Goal: Information Seeking & Learning: Learn about a topic

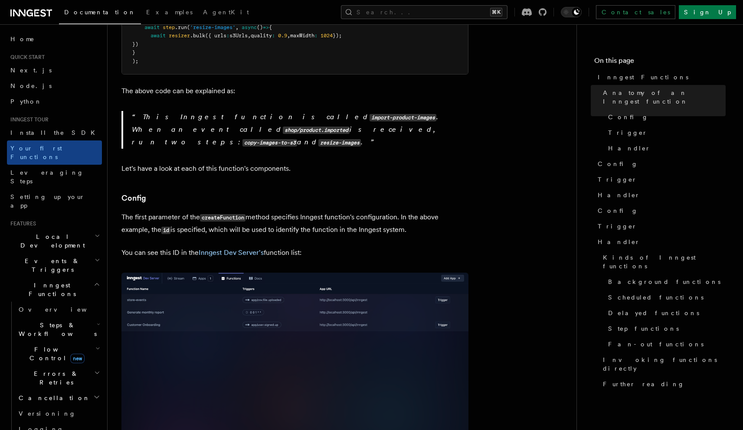
scroll to position [415, 0]
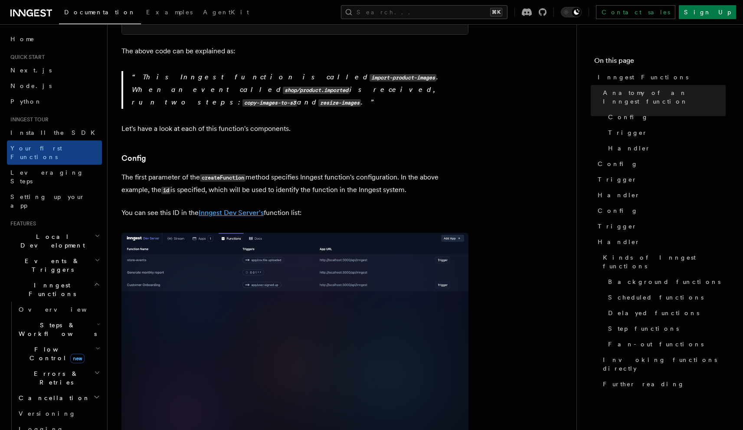
click at [235, 209] on link "Inngest Dev Server's" at bounding box center [231, 213] width 65 height 8
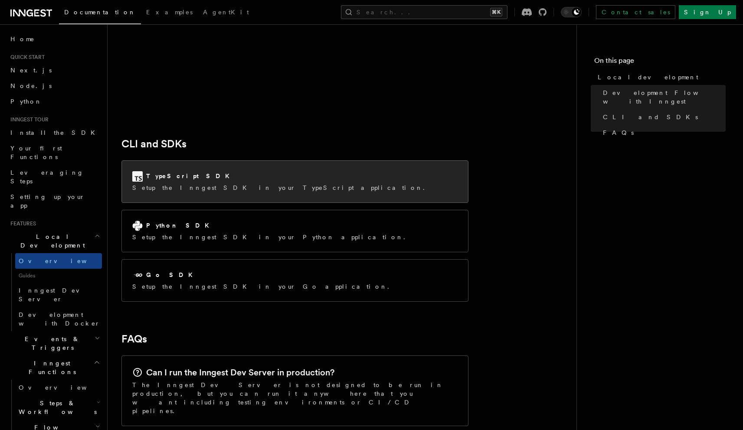
scroll to position [1046, 0]
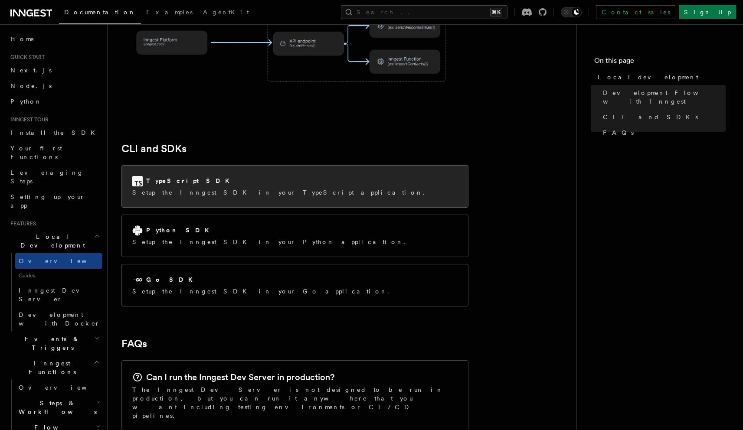
click at [222, 166] on div "TypeScript SDK Setup the Inngest SDK in your TypeScript application." at bounding box center [295, 187] width 346 height 42
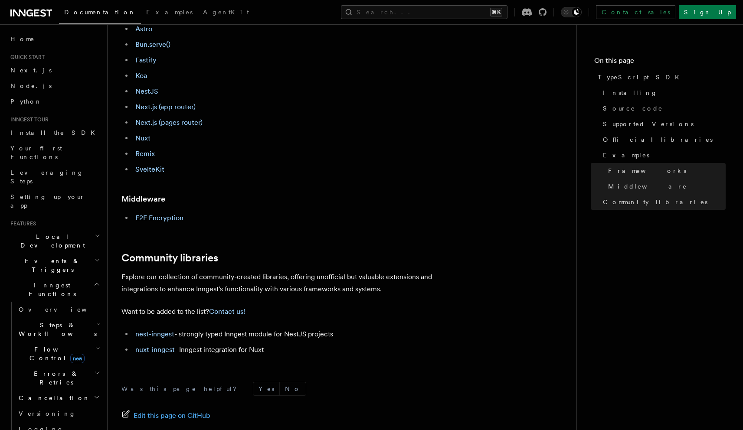
scroll to position [517, 0]
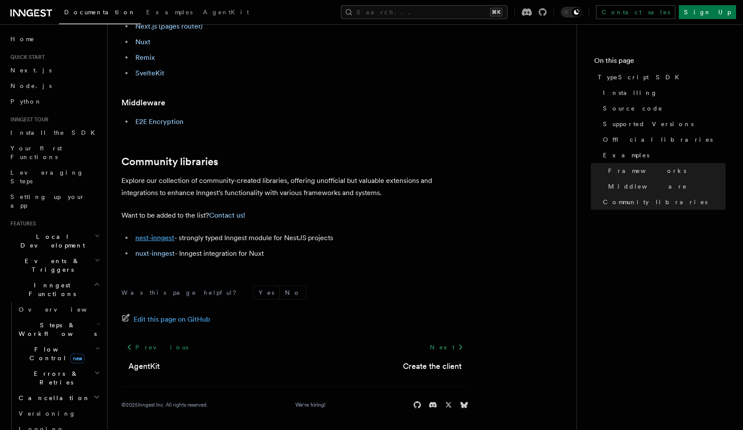
click at [166, 239] on link "nest-inngest" at bounding box center [154, 238] width 39 height 8
click at [158, 236] on link "nest-inngest" at bounding box center [154, 238] width 39 height 8
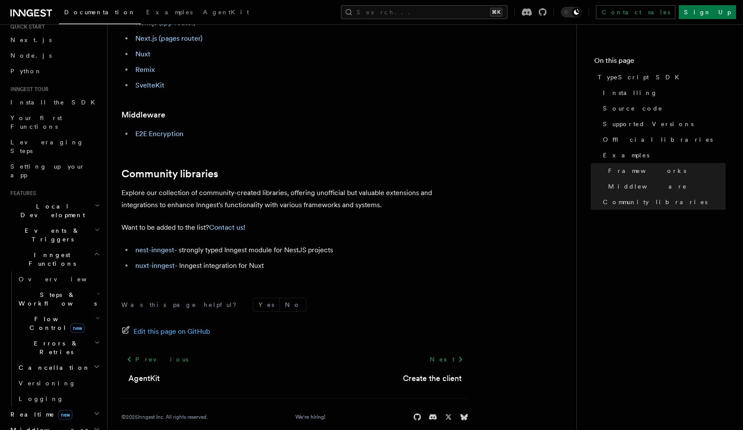
scroll to position [0, 0]
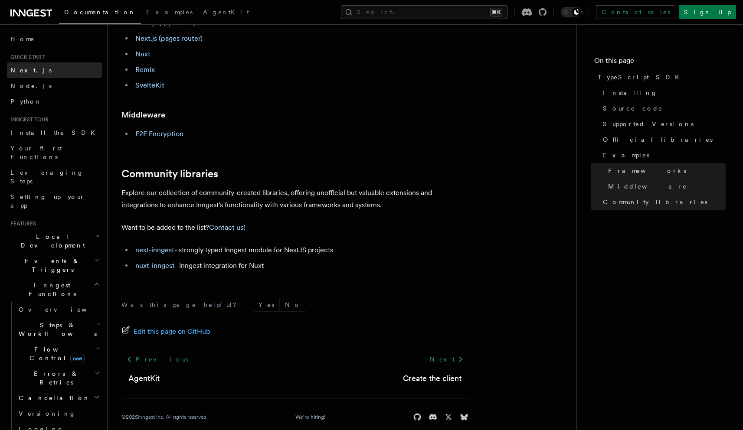
click at [32, 67] on link "Next.js" at bounding box center [54, 70] width 95 height 16
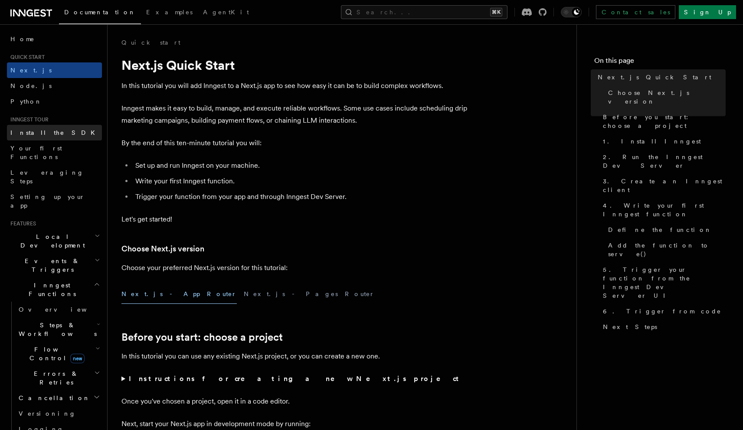
click at [43, 135] on span "Install the SDK" at bounding box center [55, 132] width 90 height 7
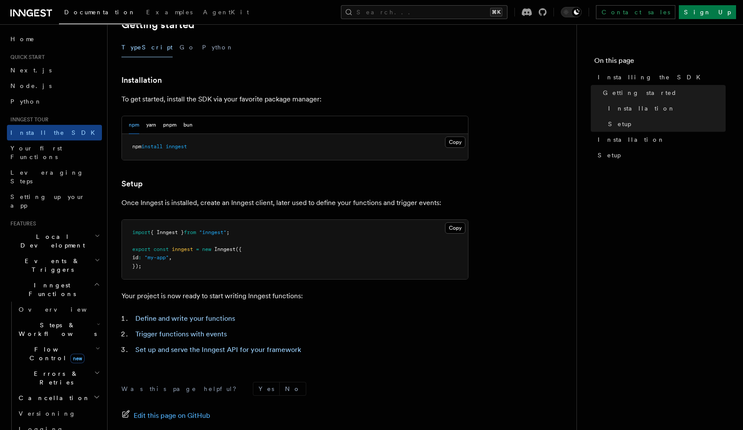
scroll to position [194, 0]
click at [259, 350] on link "Set up and serve the Inngest API for your framework" at bounding box center [218, 350] width 166 height 8
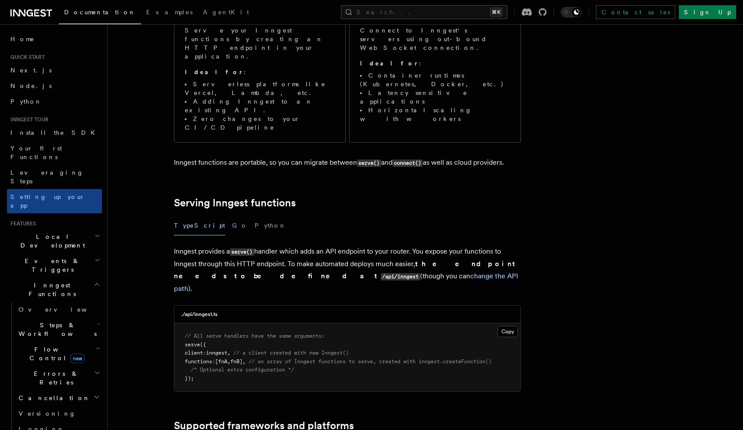
scroll to position [186, 0]
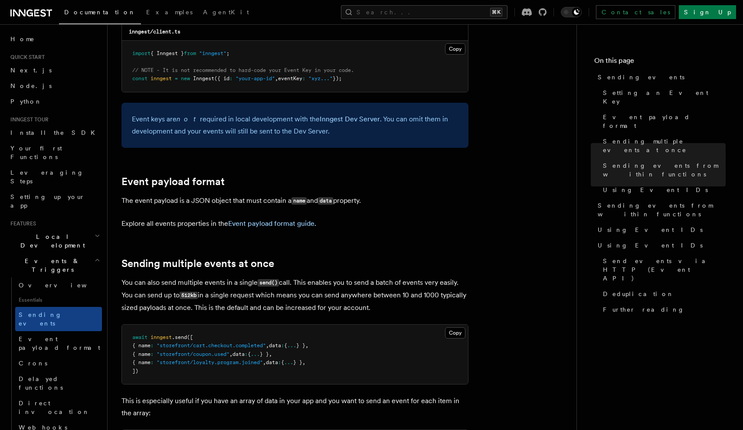
scroll to position [477, 0]
